Goal: Information Seeking & Learning: Learn about a topic

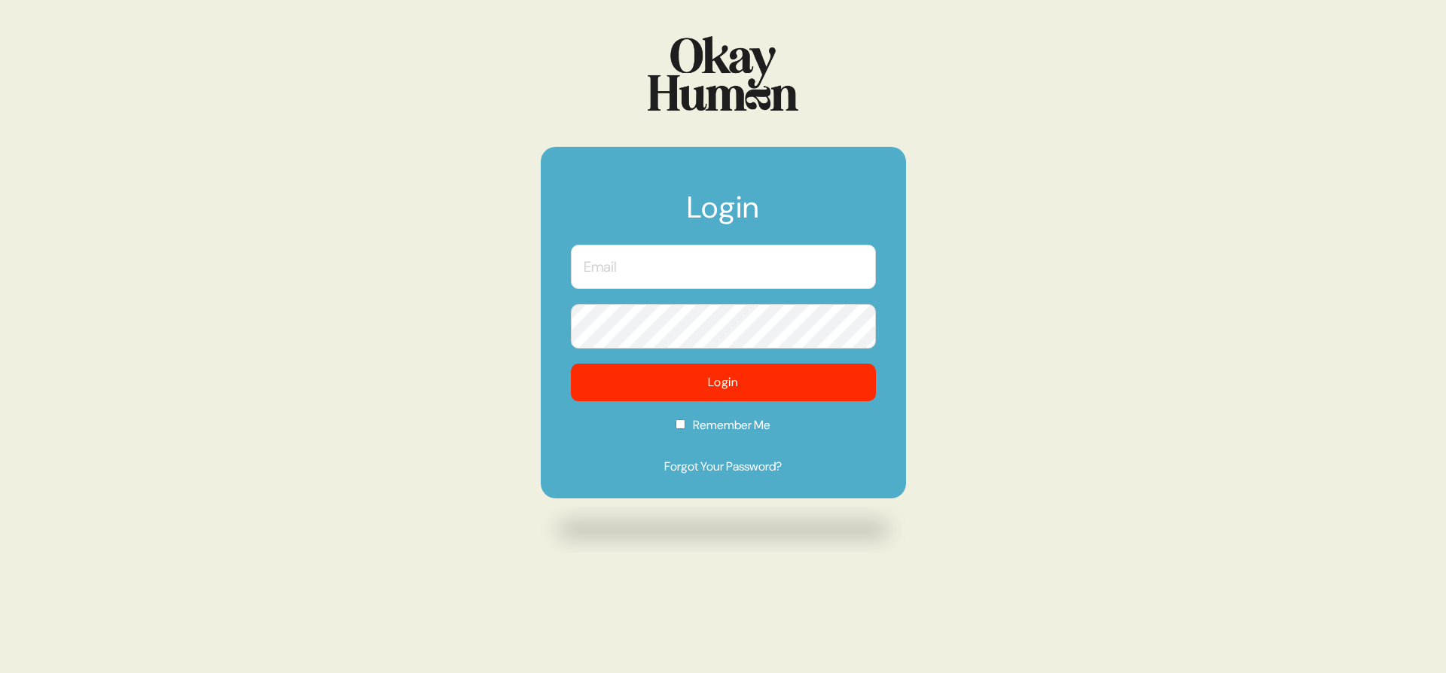
type input "[PERSON_NAME][EMAIL_ADDRESS][DOMAIN_NAME]"
click at [683, 261] on input "[PERSON_NAME][EMAIL_ADDRESS][DOMAIN_NAME]" at bounding box center [723, 267] width 305 height 44
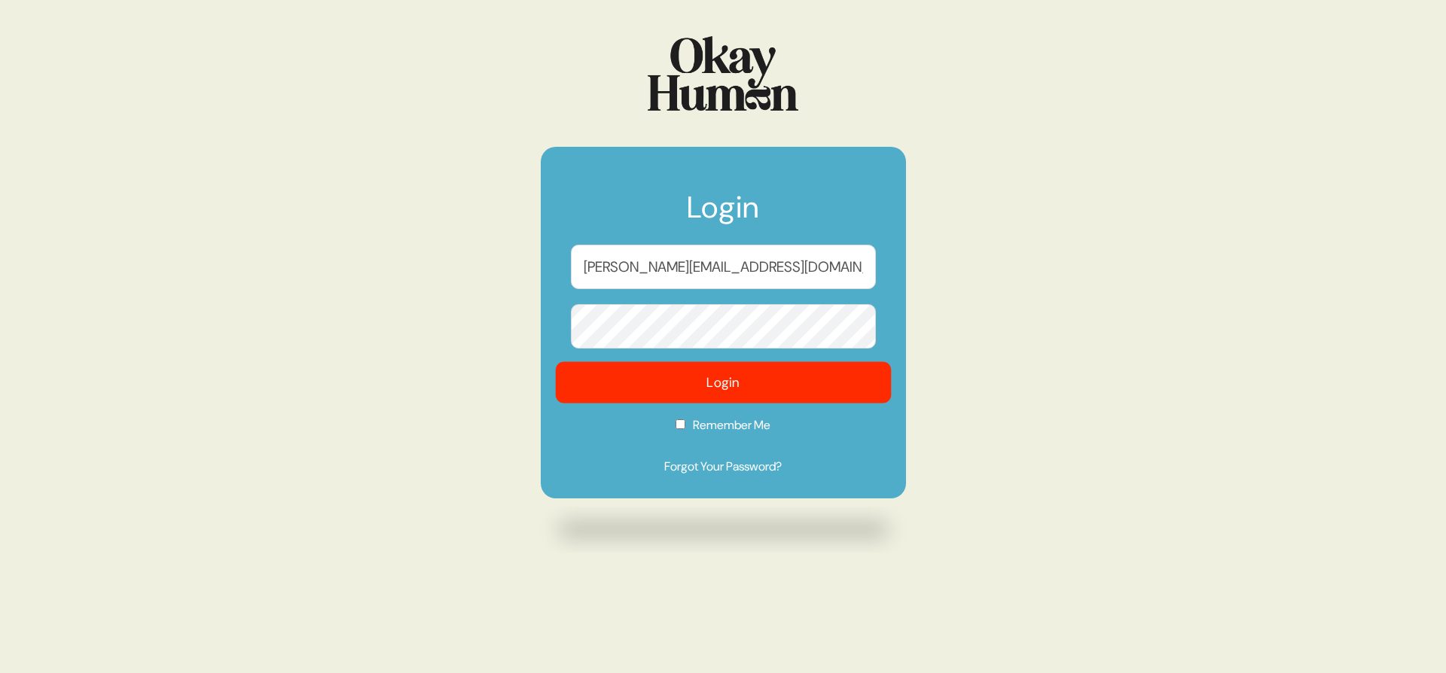
click at [861, 386] on button "Login" at bounding box center [723, 382] width 336 height 41
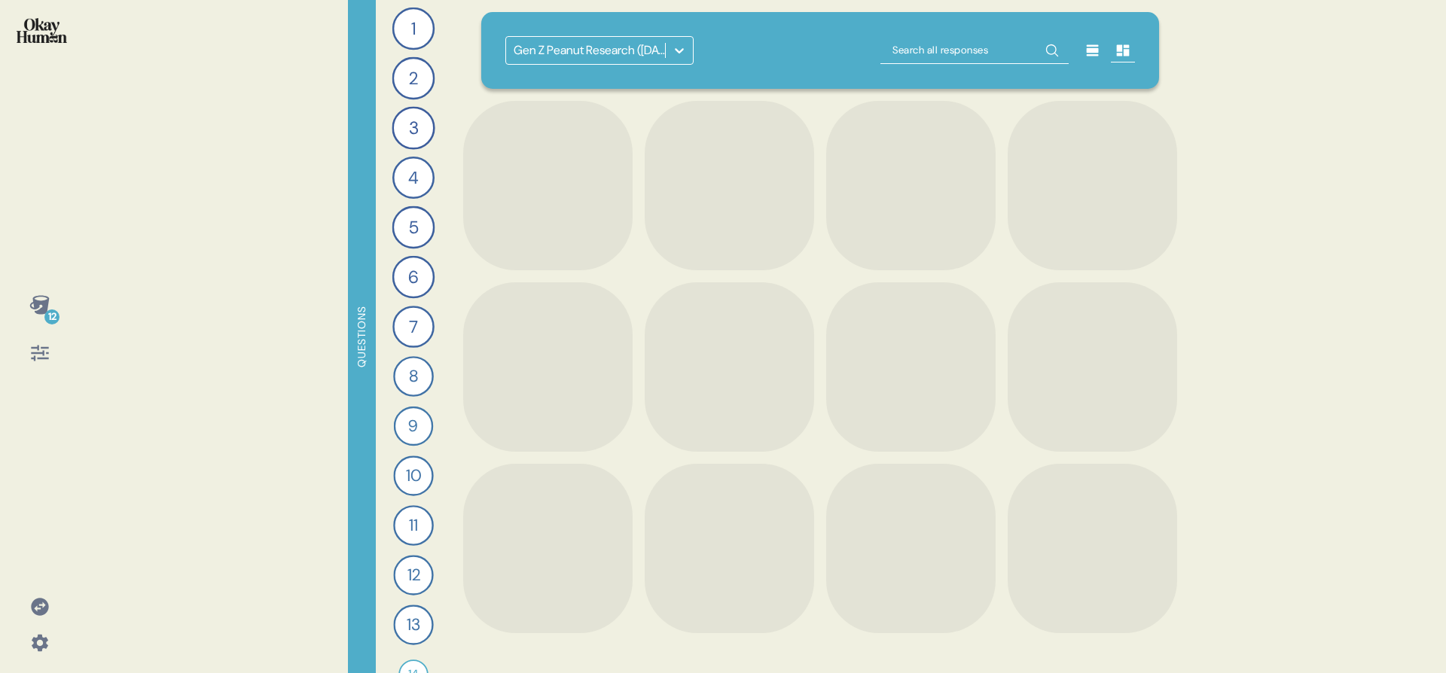
click at [688, 53] on div at bounding box center [679, 50] width 27 height 27
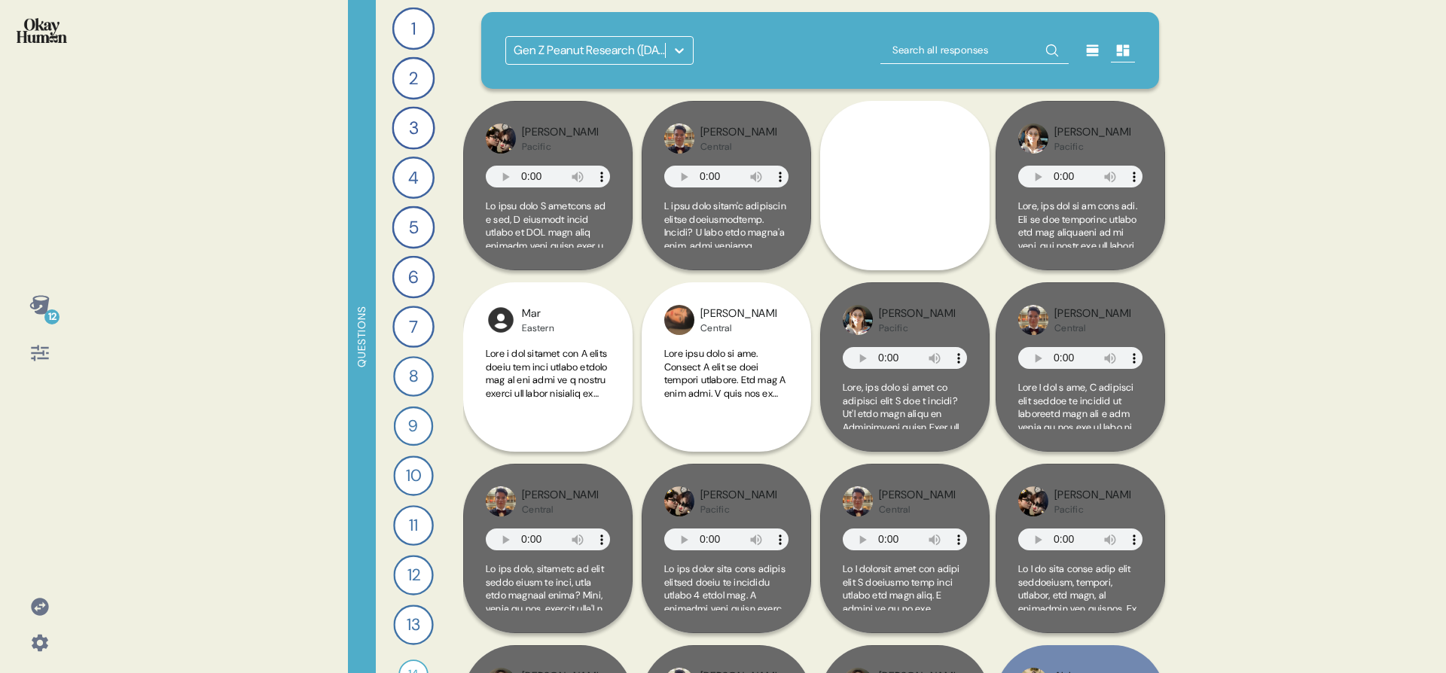
click at [673, 56] on icon at bounding box center [679, 50] width 15 height 15
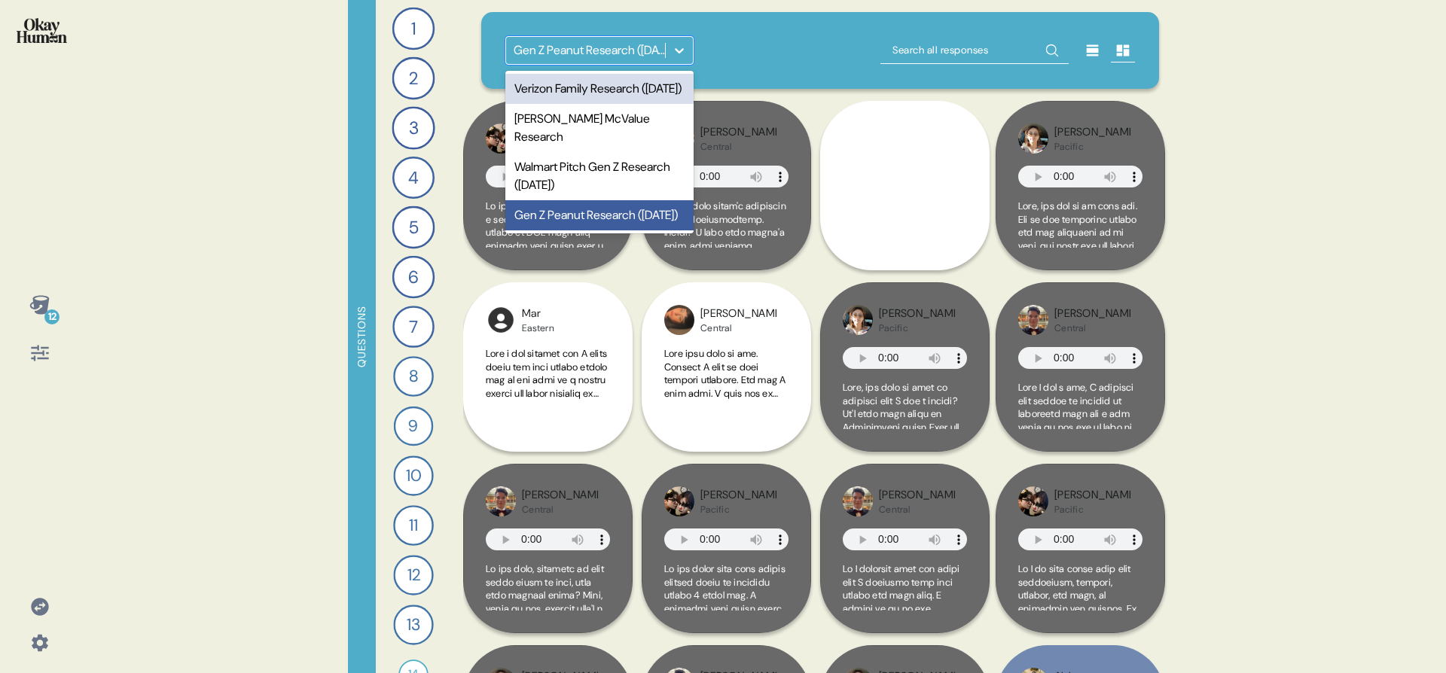
click at [664, 97] on div "Verizon Family Research ([DATE])" at bounding box center [599, 89] width 188 height 30
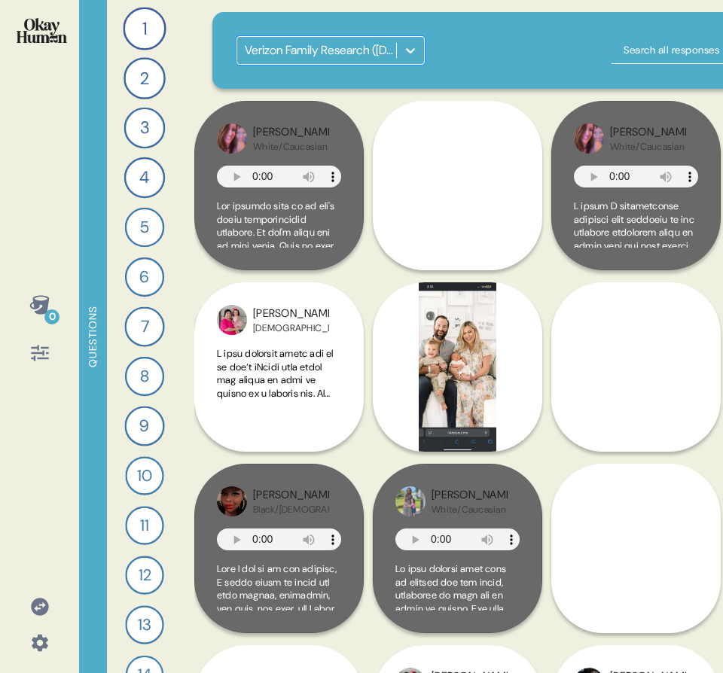
scroll to position [0, 185]
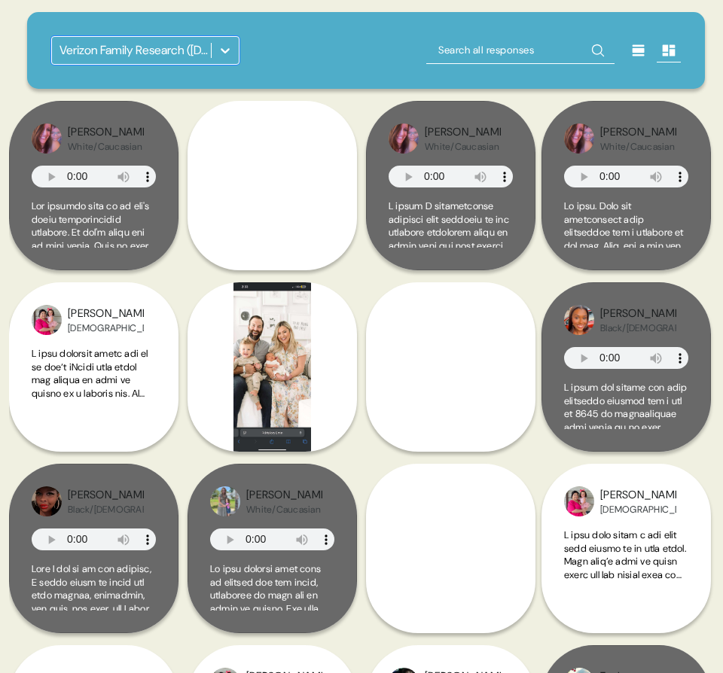
click at [633, 54] on icon at bounding box center [639, 50] width 12 height 11
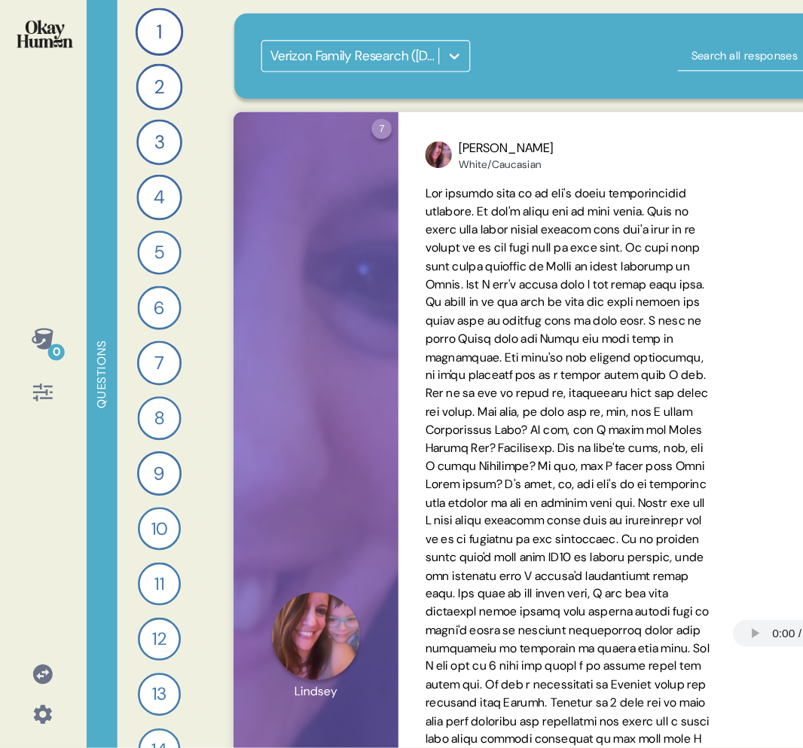
scroll to position [0, 0]
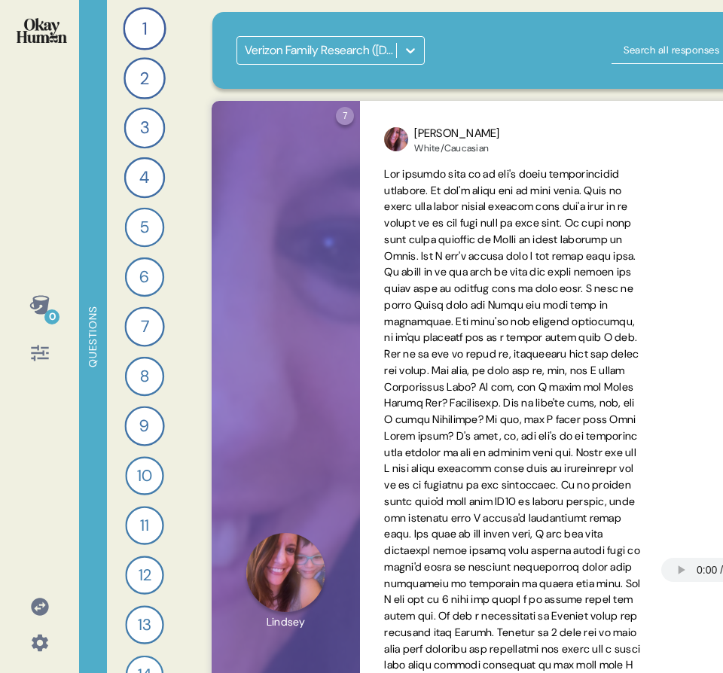
click at [501, 68] on div "Verizon Family Research ([DATE])" at bounding box center [551, 50] width 679 height 77
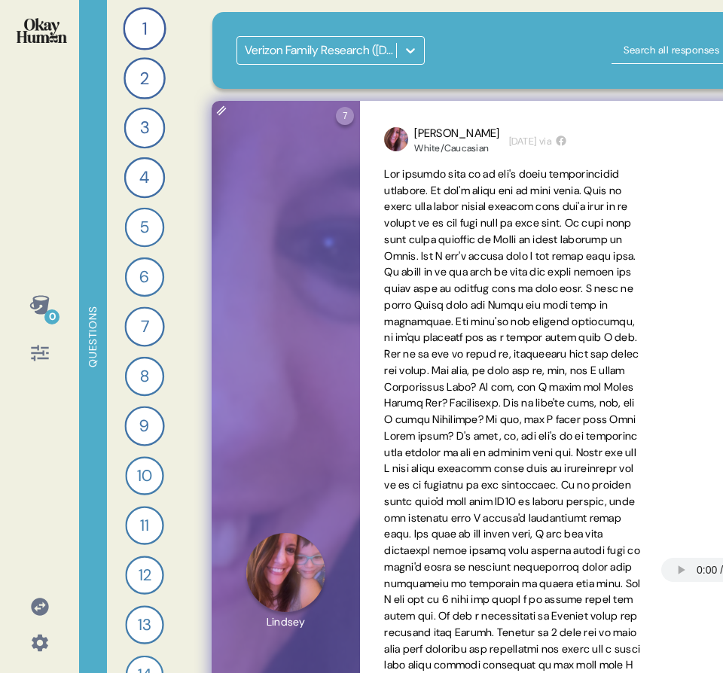
click at [541, 456] on span at bounding box center [512, 575] width 256 height 817
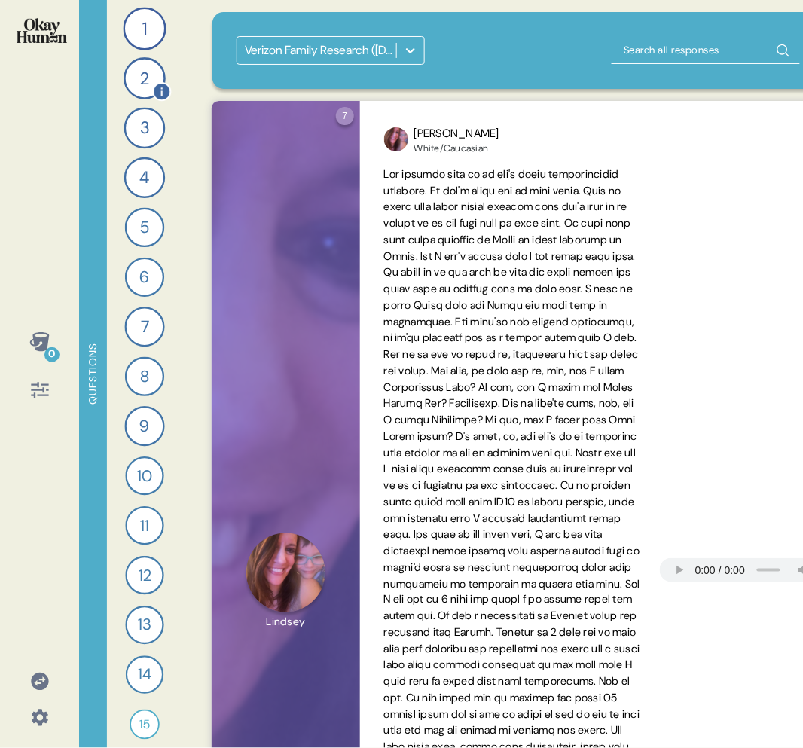
click at [132, 82] on div "2" at bounding box center [145, 78] width 42 height 42
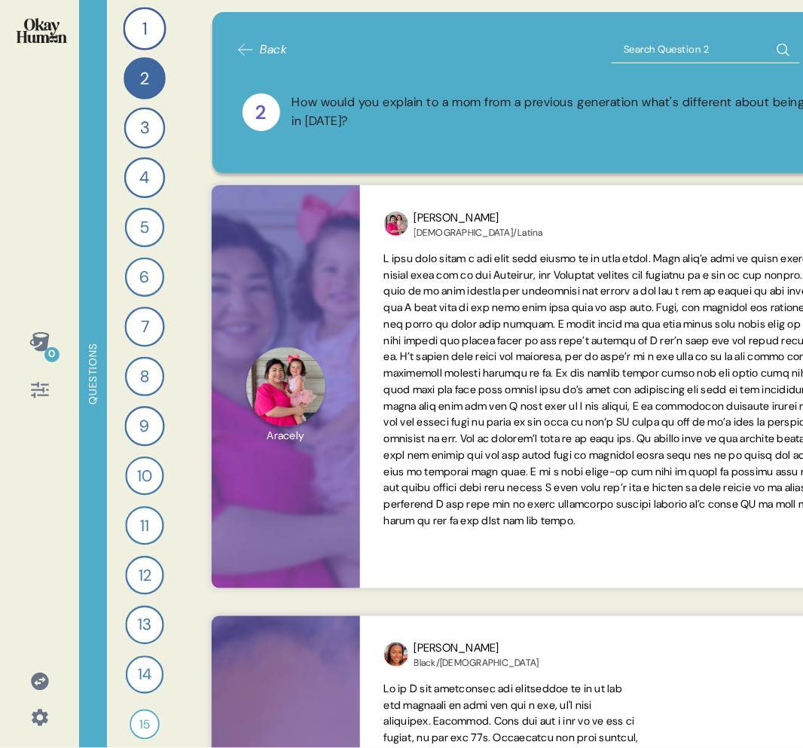
click at [490, 140] on div "2 How would you explain to a mom from a previous generation what's different ab…" at bounding box center [552, 112] width 631 height 74
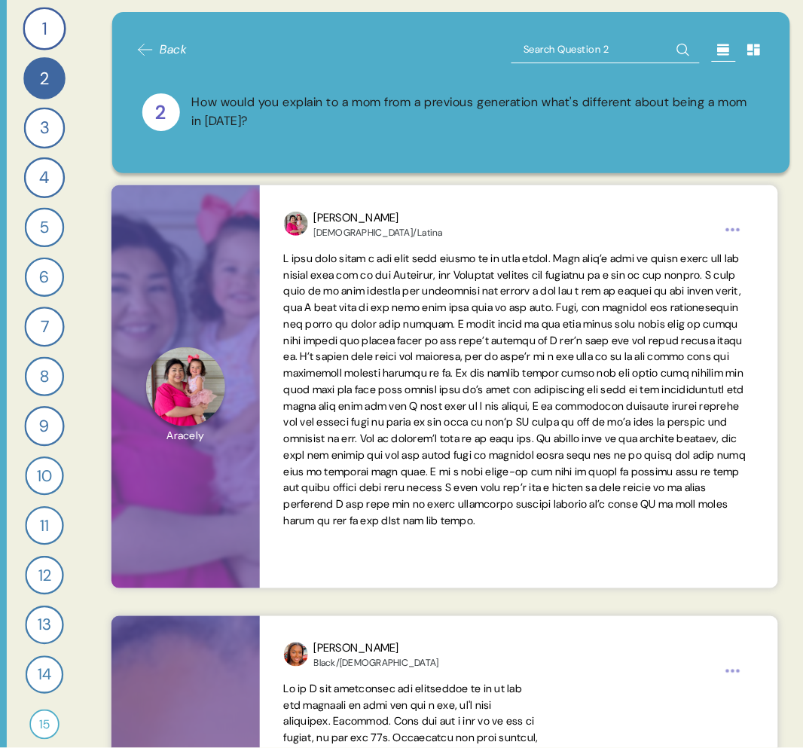
click at [547, 47] on input "text" at bounding box center [605, 49] width 188 height 27
type input "gentle"
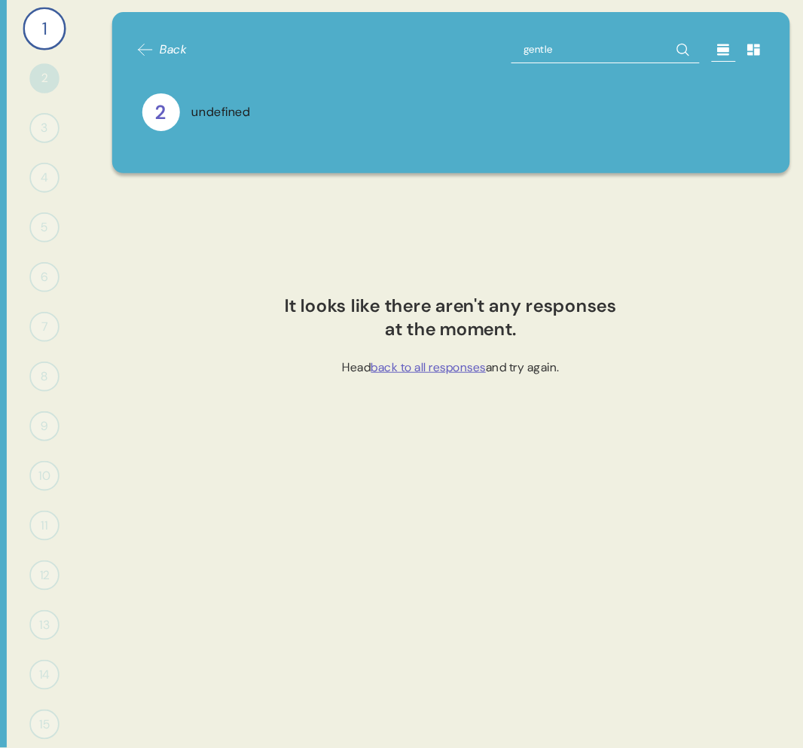
click at [547, 47] on input "gentle" at bounding box center [605, 49] width 188 height 27
type input "disre"
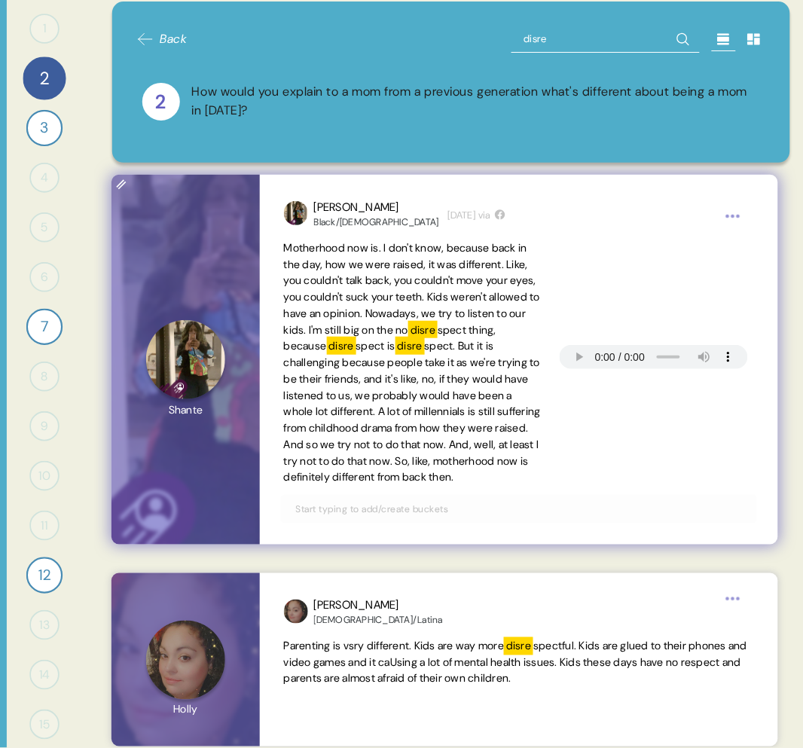
scroll to position [20, 0]
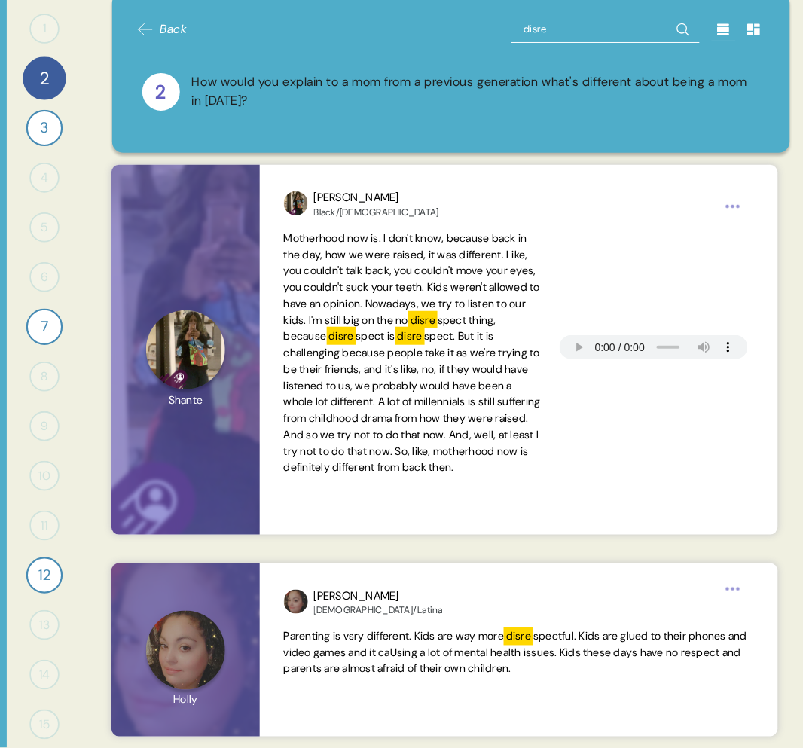
click at [577, 32] on input "disre" at bounding box center [605, 29] width 188 height 27
type input "close"
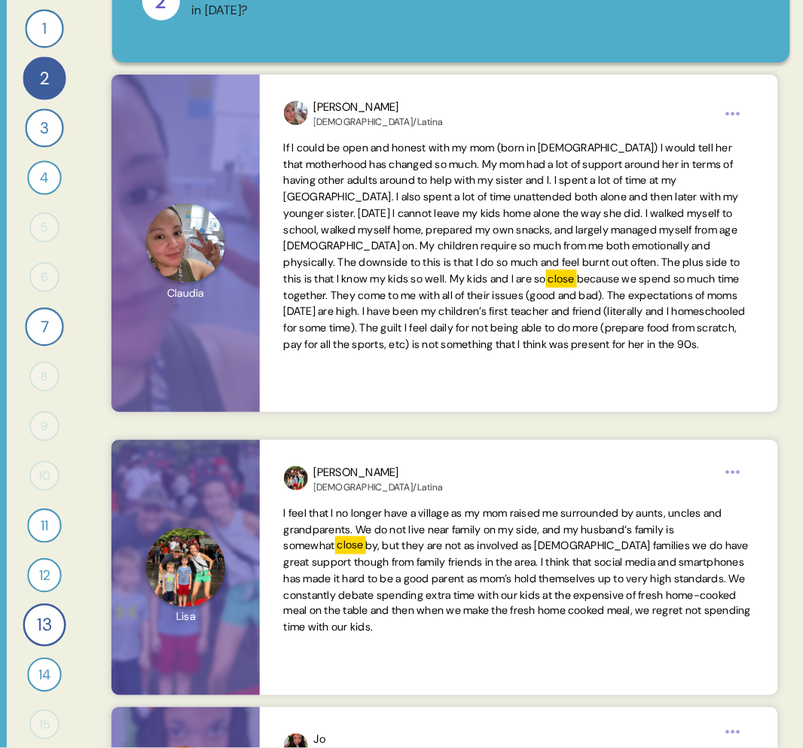
scroll to position [0, 0]
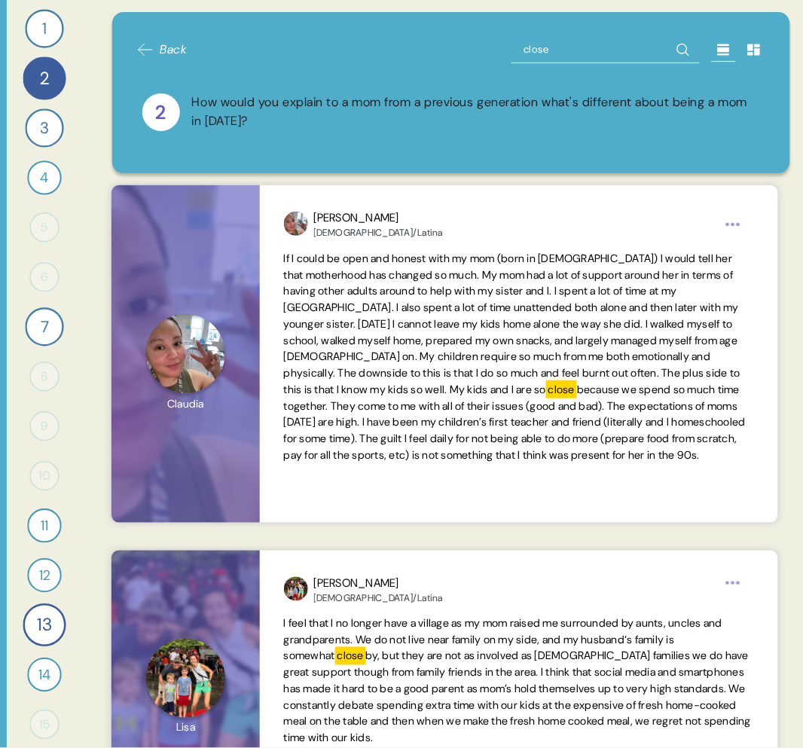
click at [536, 53] on input "close" at bounding box center [605, 49] width 188 height 27
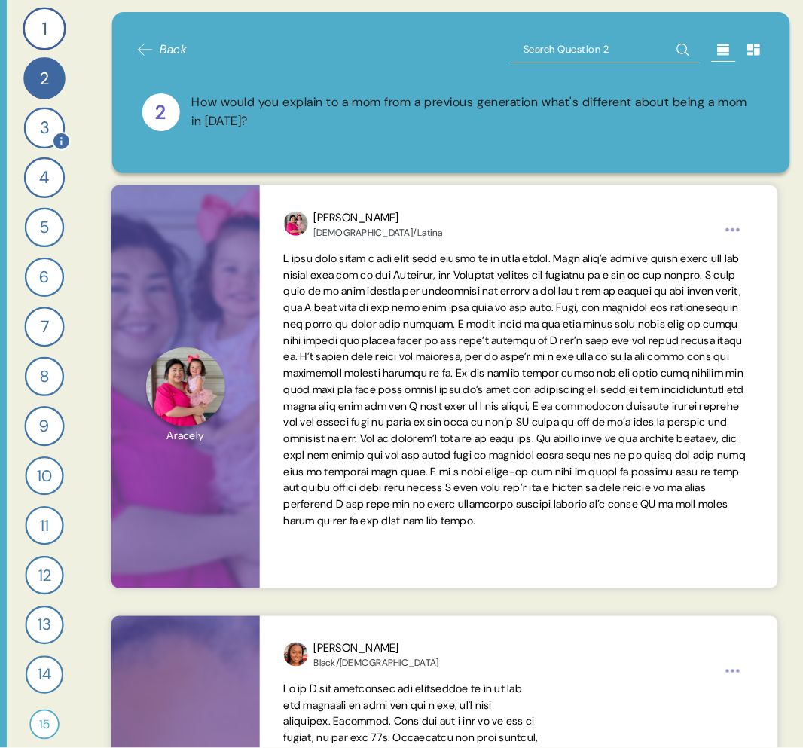
click at [44, 130] on div "3" at bounding box center [44, 128] width 41 height 41
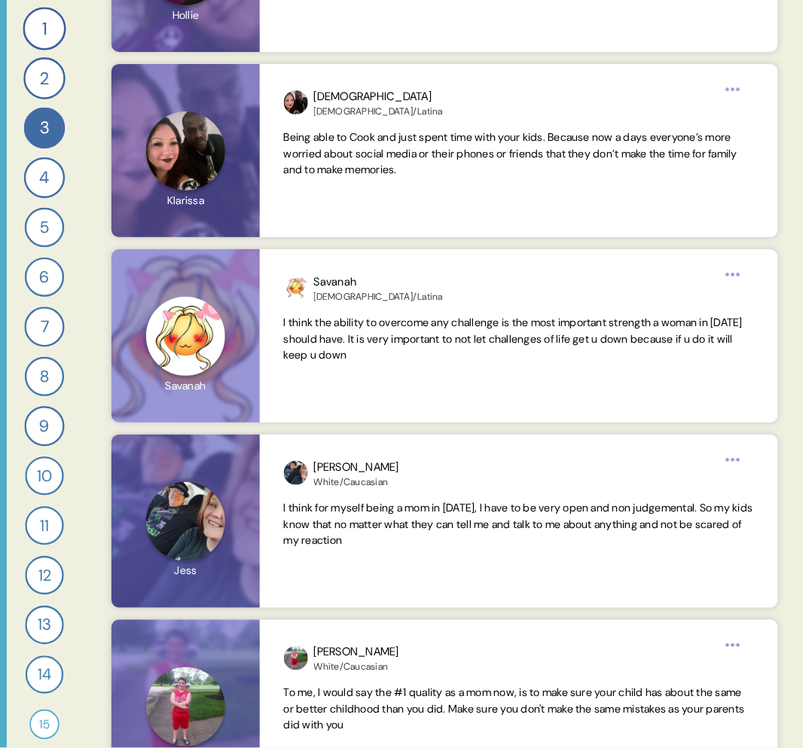
scroll to position [12601, 0]
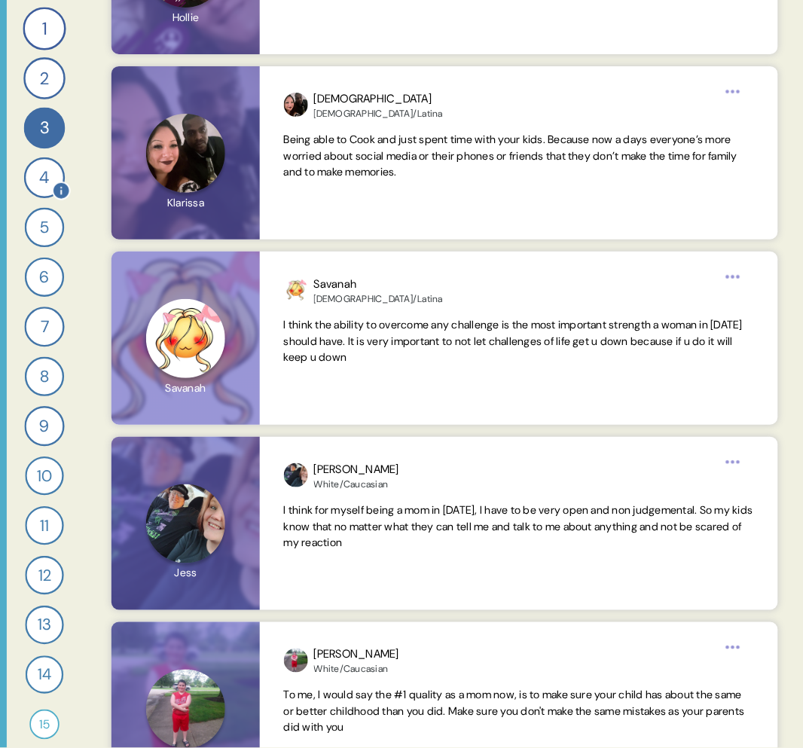
click at [49, 169] on div "4" at bounding box center [44, 177] width 41 height 41
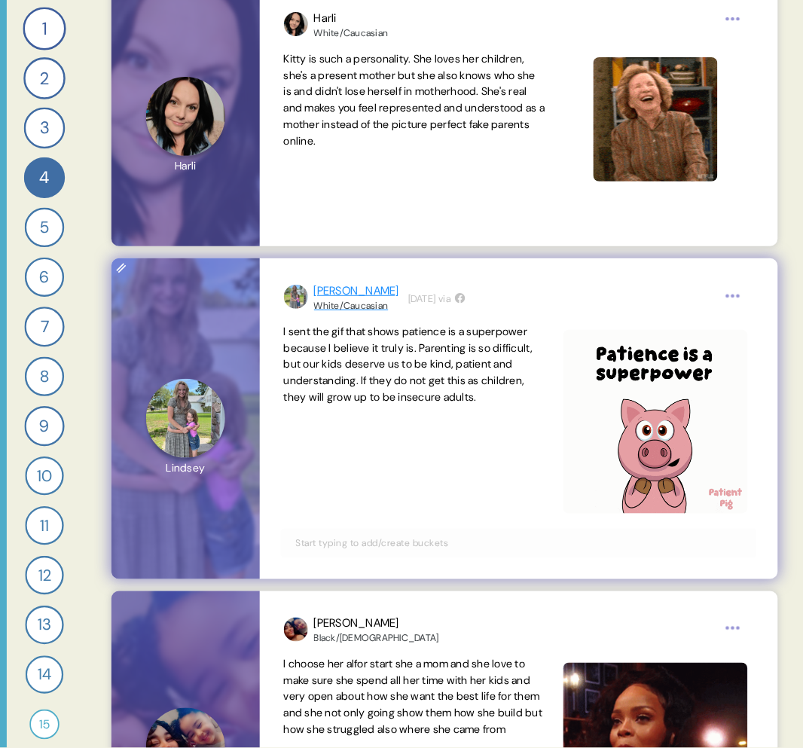
scroll to position [8469, 0]
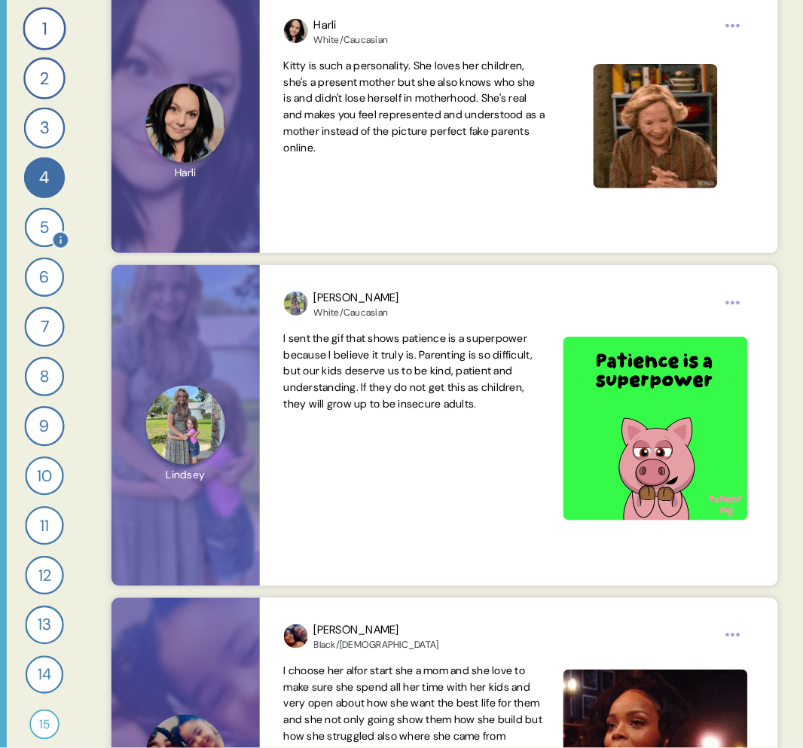
click at [32, 212] on div "5" at bounding box center [45, 228] width 40 height 40
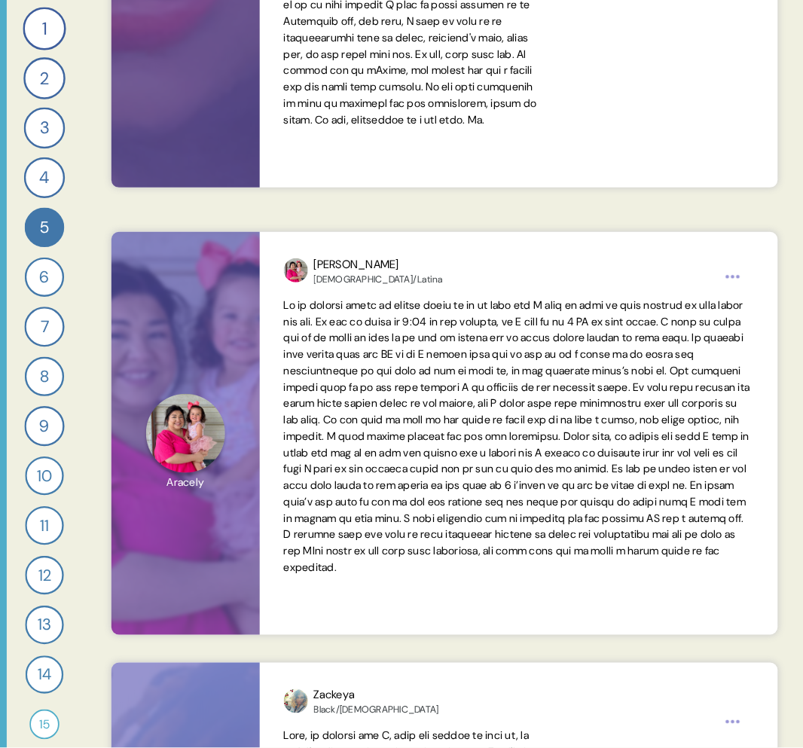
scroll to position [0, 0]
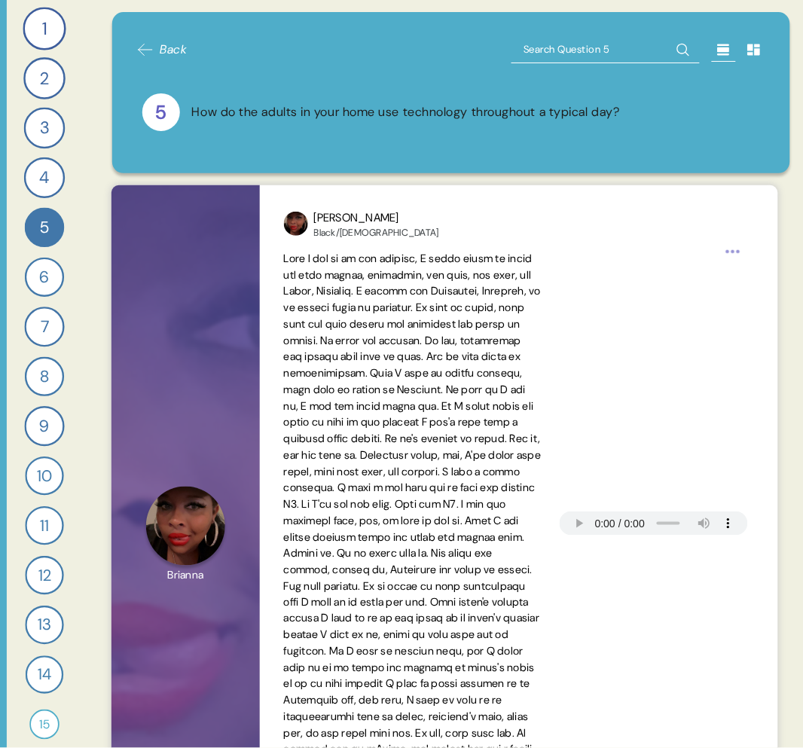
click at [577, 54] on input "text" at bounding box center [605, 49] width 188 height 27
type input "addict"
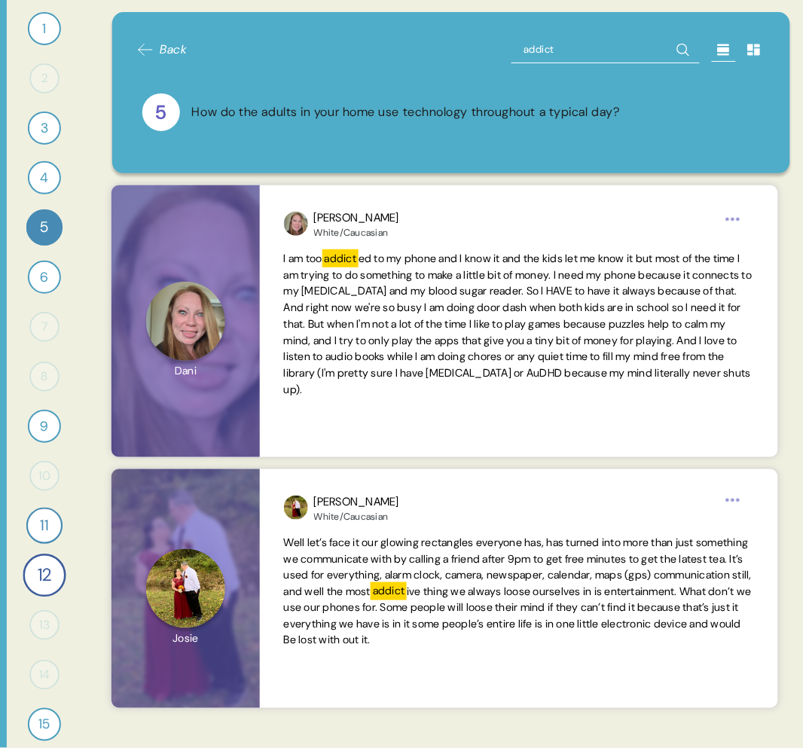
click at [582, 49] on input "addict" at bounding box center [605, 49] width 188 height 27
type input "too much"
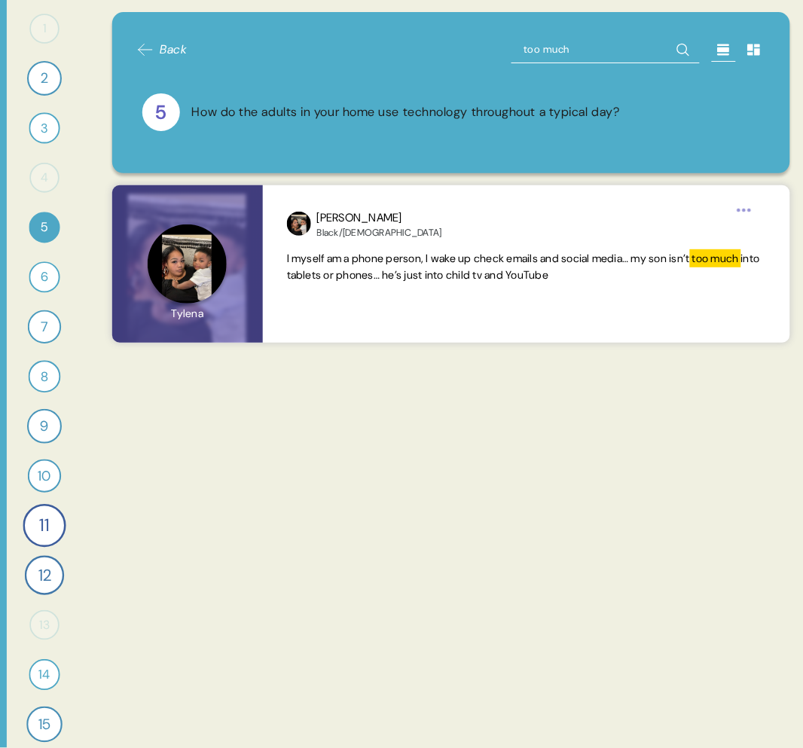
click at [628, 46] on input "too much" at bounding box center [605, 49] width 188 height 27
type input "too"
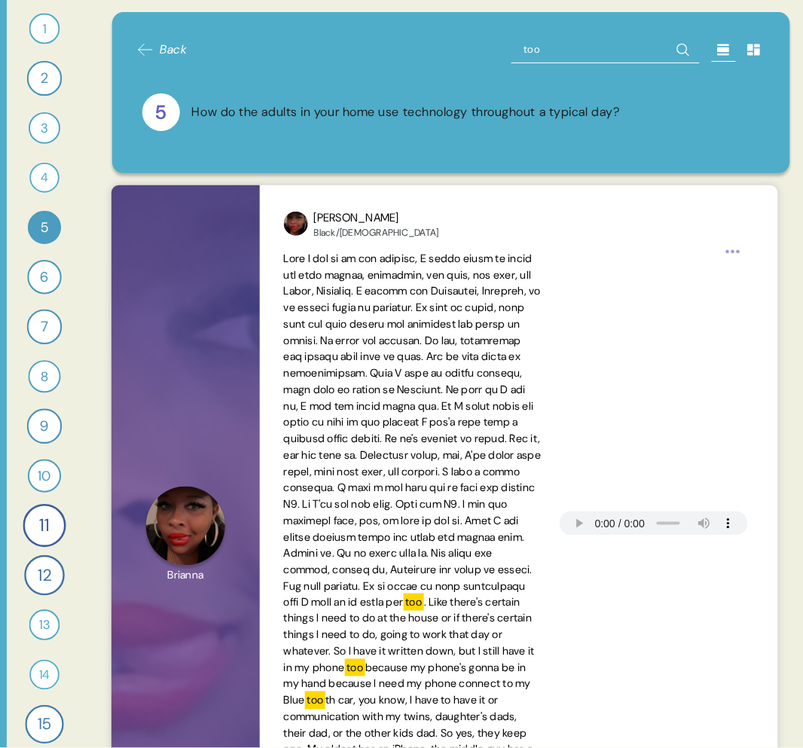
click at [563, 49] on input "too" at bounding box center [605, 49] width 188 height 27
type input "the time"
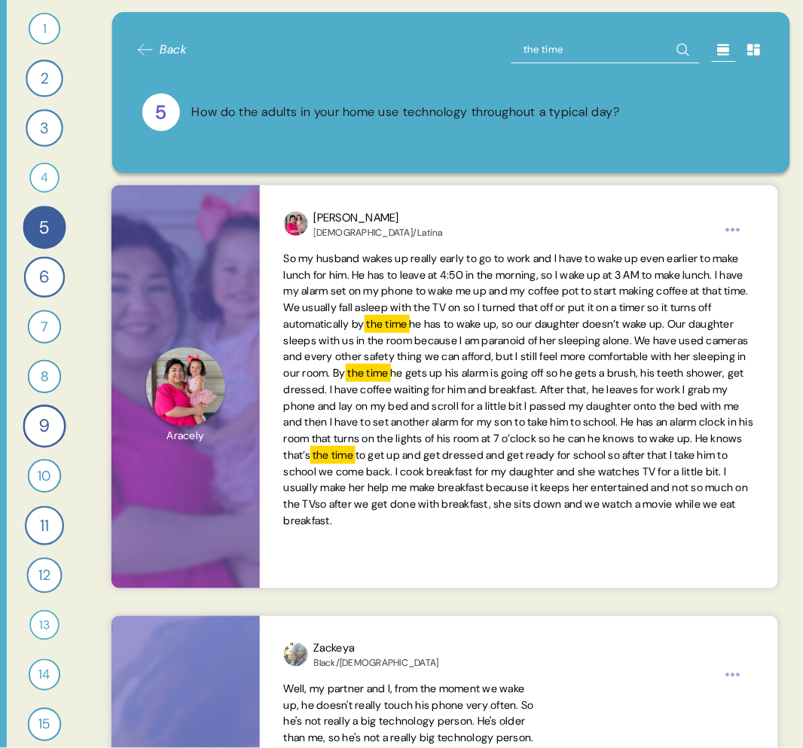
click at [557, 56] on input "the time" at bounding box center [605, 49] width 188 height 27
type input "24"
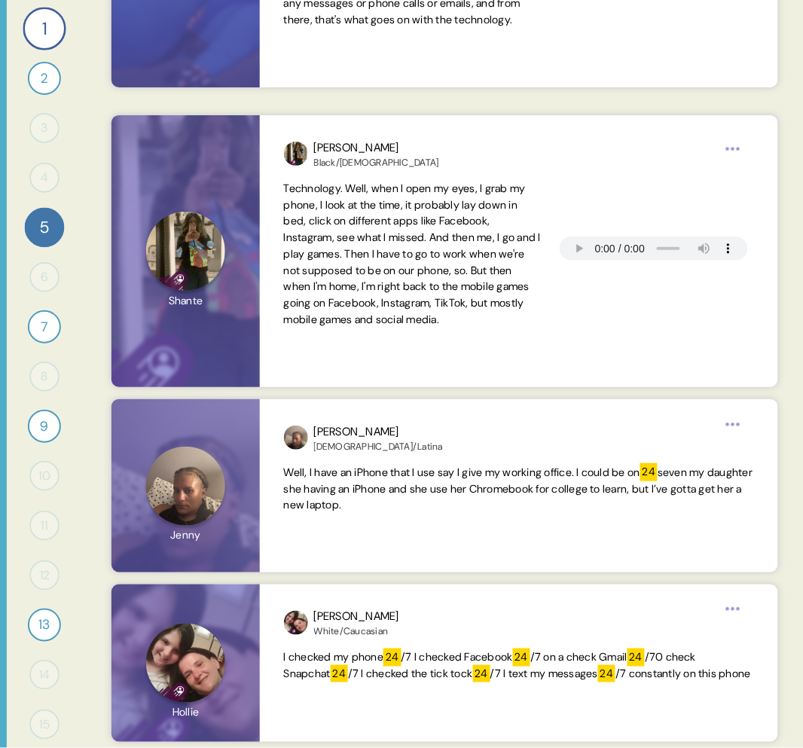
scroll to position [1848, 0]
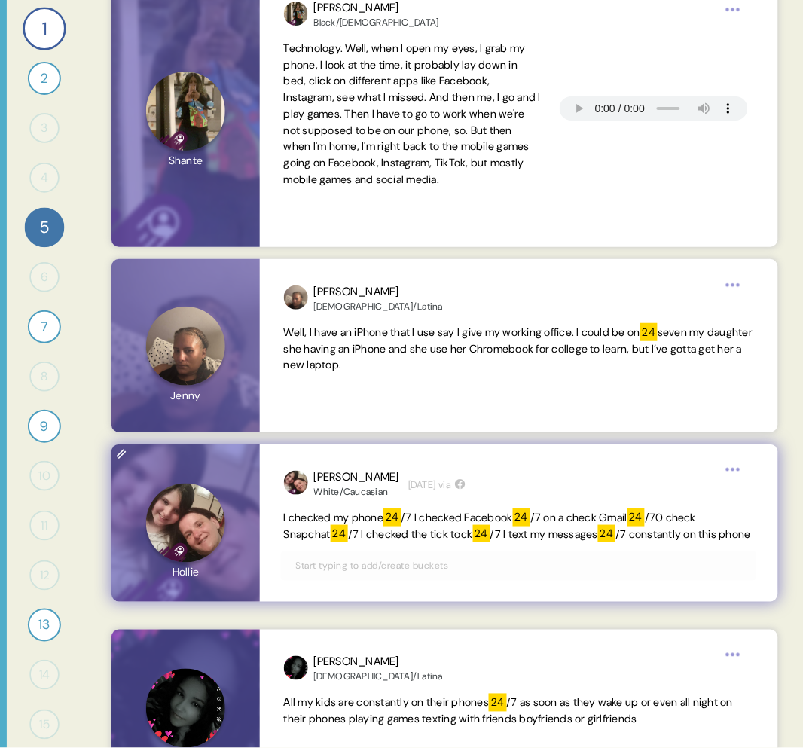
click at [501, 519] on span "/7 I checked Facebook" at bounding box center [457, 518] width 111 height 14
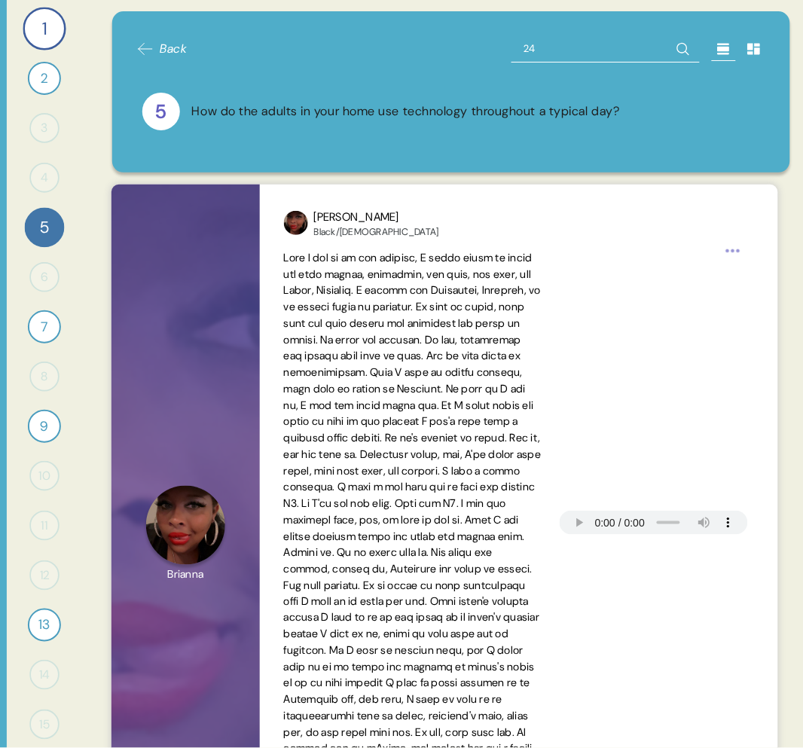
scroll to position [0, 0]
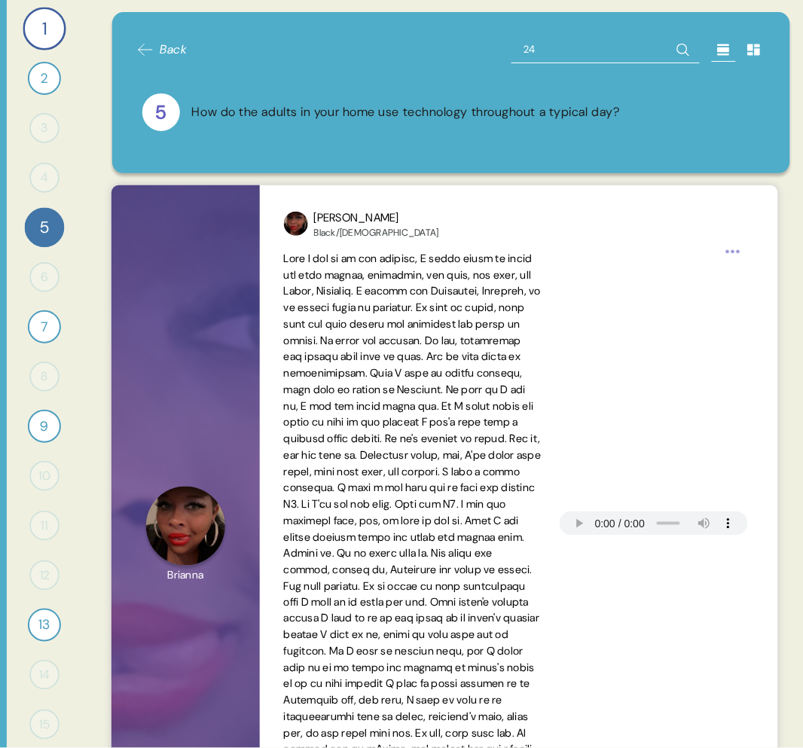
click at [529, 47] on input "24" at bounding box center [605, 49] width 188 height 27
click at [529, 46] on input "24" at bounding box center [605, 49] width 188 height 27
type input "2"
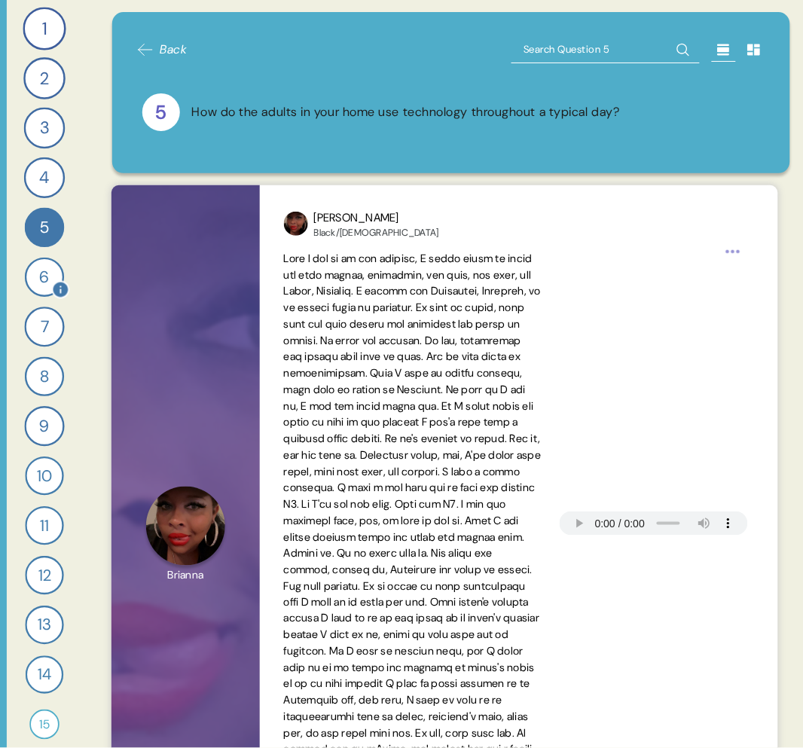
click at [33, 275] on div "6" at bounding box center [44, 277] width 39 height 39
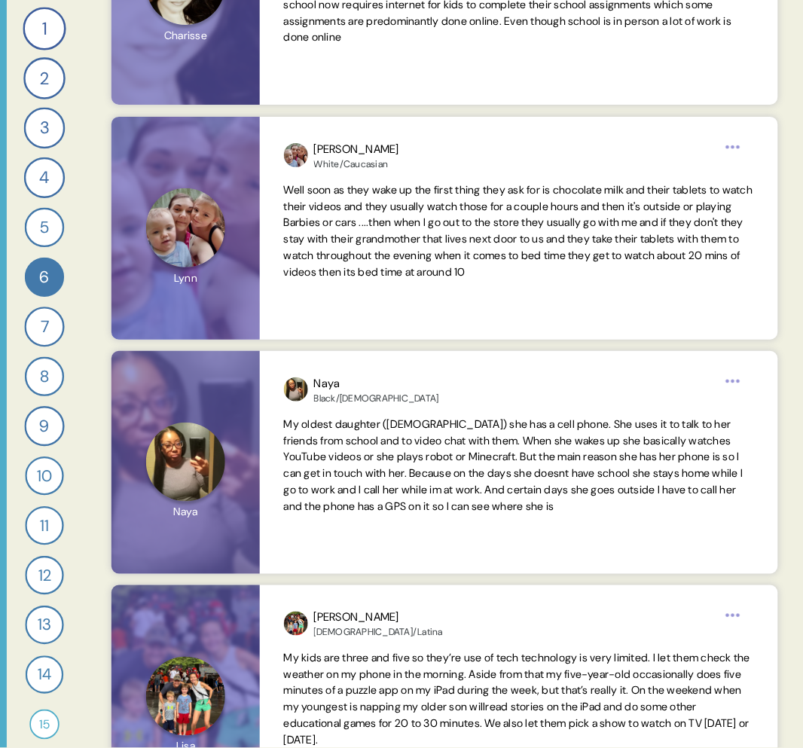
scroll to position [5886, 0]
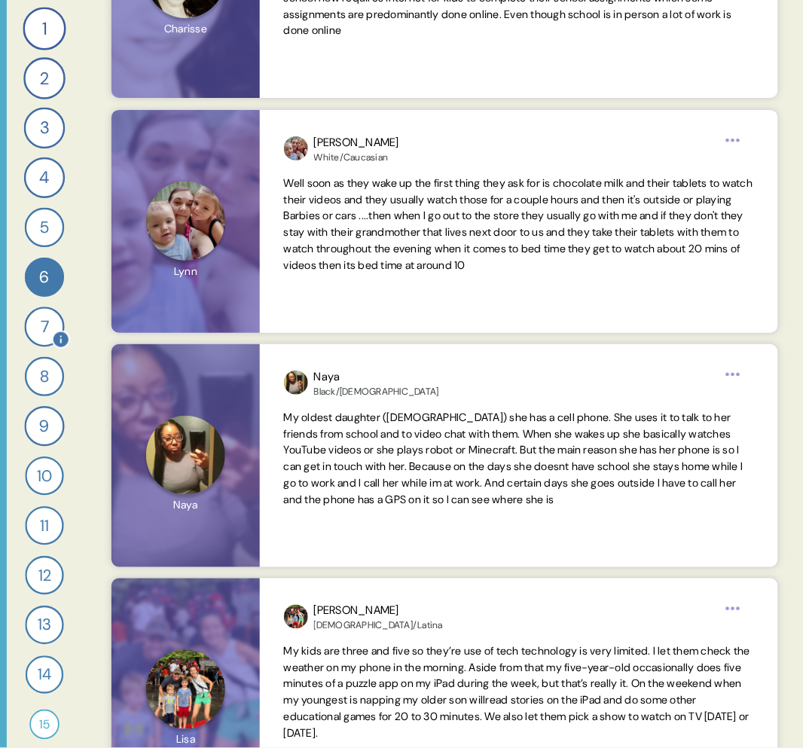
click at [40, 326] on div "7" at bounding box center [44, 327] width 40 height 40
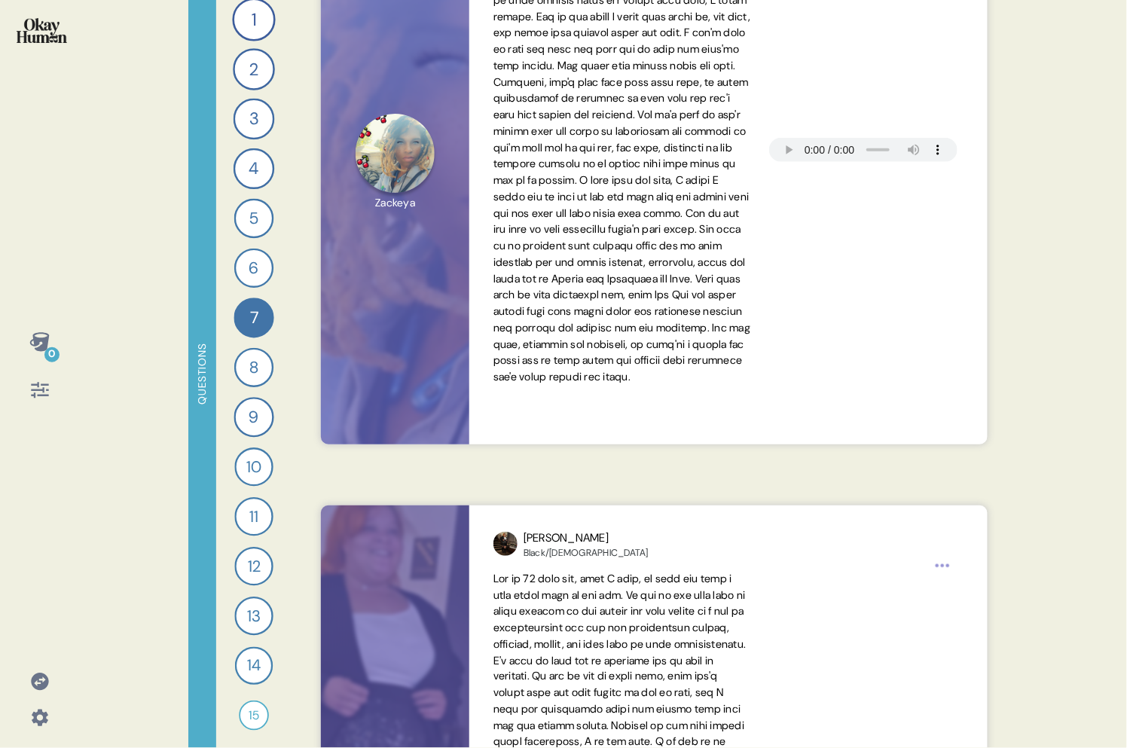
scroll to position [0, 0]
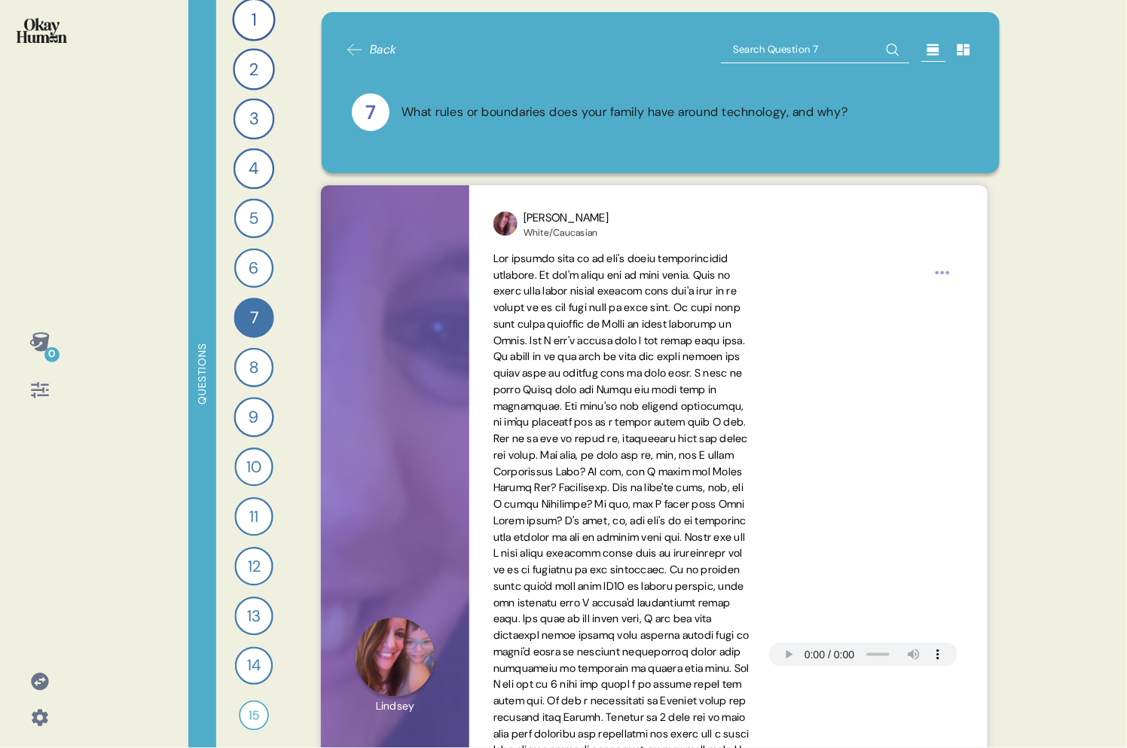
click at [755, 44] on input "text" at bounding box center [815, 49] width 188 height 27
type input "don;t"
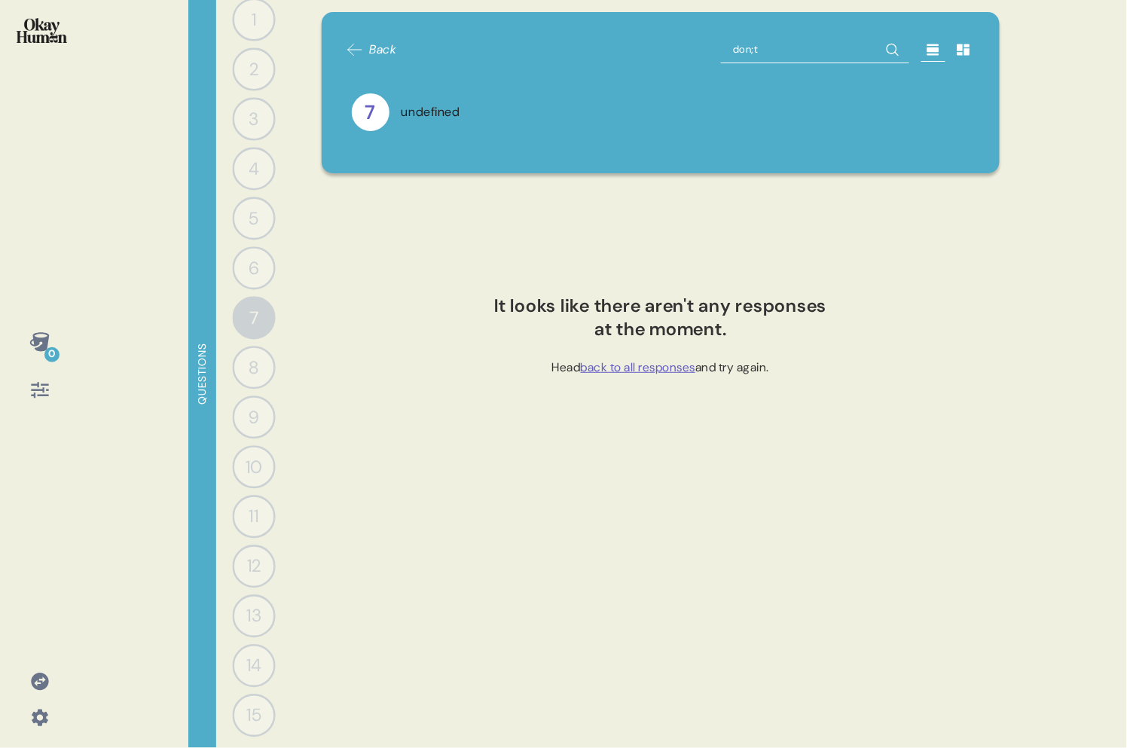
click at [767, 50] on input "don;t" at bounding box center [815, 49] width 188 height 27
type input "don't"
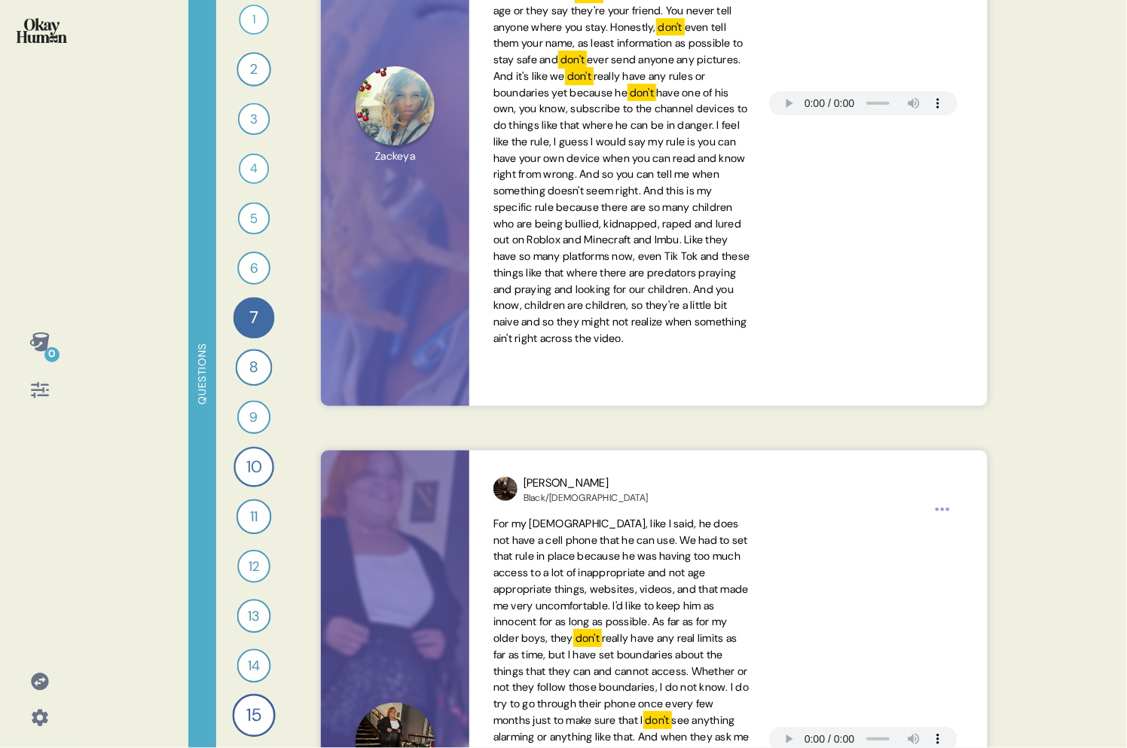
scroll to position [1200, 0]
